Goal: Task Accomplishment & Management: Manage account settings

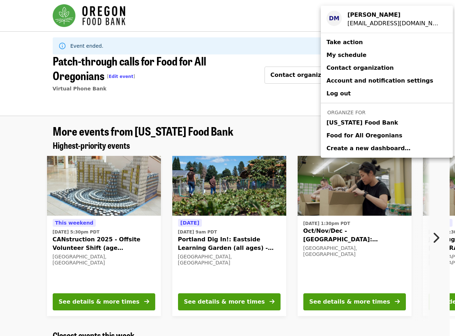
click at [375, 20] on div "[EMAIL_ADDRESS][DOMAIN_NAME]" at bounding box center [394, 23] width 94 height 9
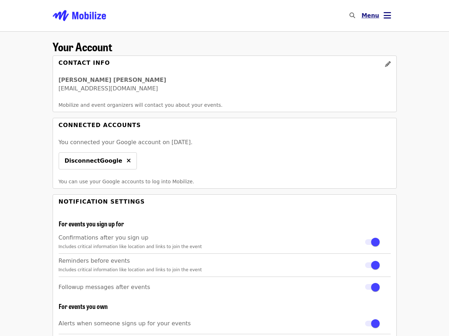
click at [391, 15] on button "Menu" at bounding box center [376, 15] width 41 height 17
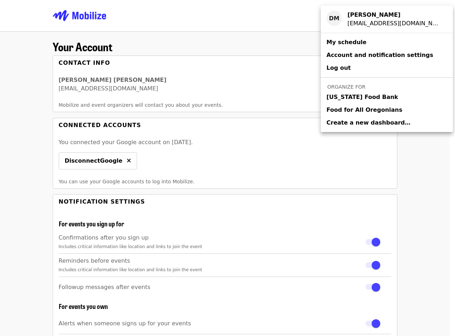
click at [350, 102] on link "[US_STATE] Food Bank" at bounding box center [386, 97] width 132 height 13
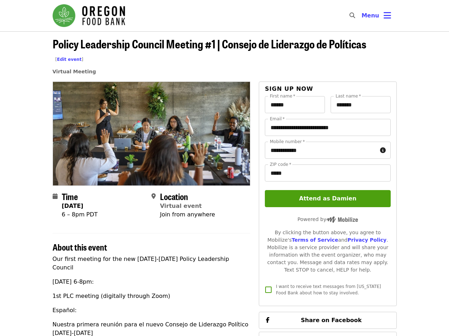
click at [81, 57] on link "Edit event" at bounding box center [69, 59] width 25 height 5
